Goal: Go to known website: Access a specific website the user already knows

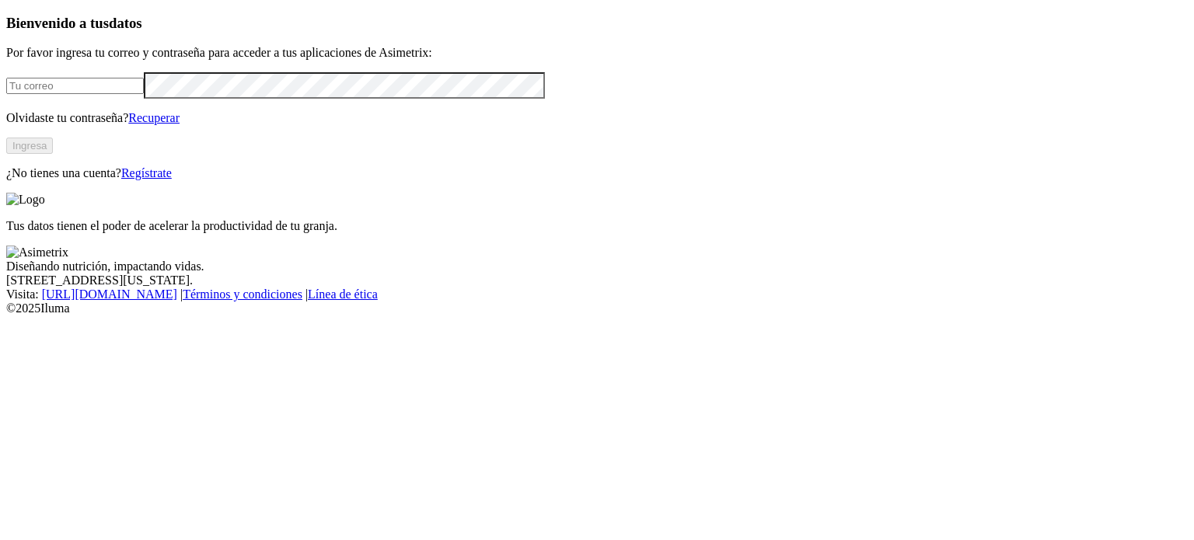
type input "[EMAIL_ADDRESS][DOMAIN_NAME]"
click at [53, 154] on button "Ingresa" at bounding box center [29, 146] width 47 height 16
